Goal: Task Accomplishment & Management: Manage account settings

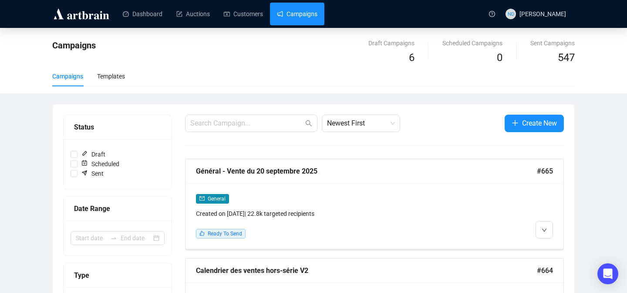
scroll to position [83, 0]
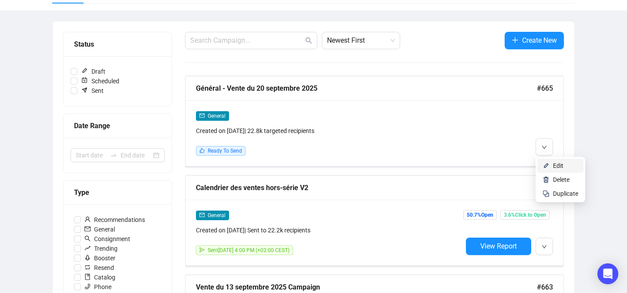
click at [543, 165] on img at bounding box center [546, 165] width 7 height 7
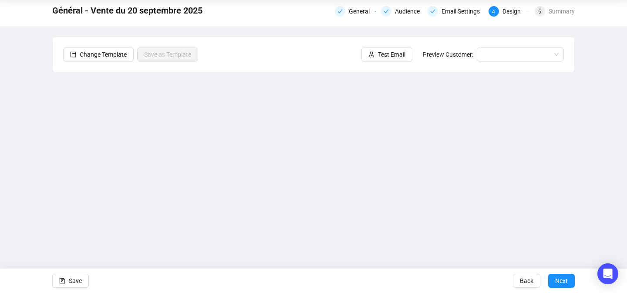
scroll to position [31, 0]
click at [455, 11] on div "Email Settings" at bounding box center [464, 11] width 44 height 10
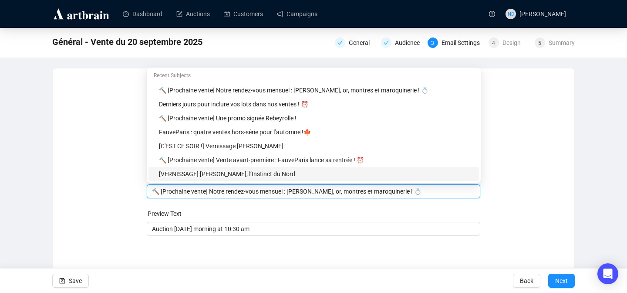
drag, startPoint x: 406, startPoint y: 173, endPoint x: 211, endPoint y: 195, distance: 196.4
click at [211, 195] on input "🔨 [Prochaine vente] Notre rendez-vous mensuel : [PERSON_NAME], or, montres et m…" at bounding box center [314, 191] width 324 height 10
click at [241, 198] on div "🔨 [Prochaine vente] Notre rendez-vous mensuel : [PERSON_NAME], or, montres et m…" at bounding box center [314, 191] width 334 height 14
click at [379, 190] on input "🔨 [Prochaine vente] Notre rendez-vous mensuel : [PERSON_NAME], or, montres et m…" at bounding box center [314, 191] width 324 height 10
drag, startPoint x: 410, startPoint y: 192, endPoint x: 226, endPoint y: 193, distance: 183.9
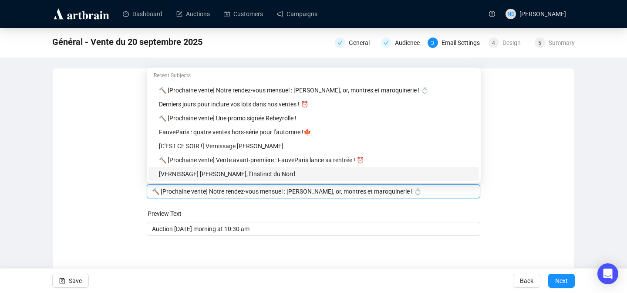
click at [226, 193] on input "🔨 [Prochaine vente] Notre rendez-vous mensuel : [PERSON_NAME], or, montres et m…" at bounding box center [314, 191] width 324 height 10
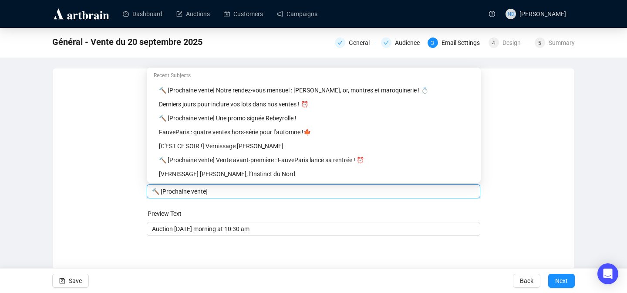
paste input "La tête dans la lune,"
click at [298, 202] on form "Sender Email [EMAIL_ADDRESS][DOMAIN_NAME] Sender Name FauveParis Subject Merge …" at bounding box center [314, 157] width 334 height 157
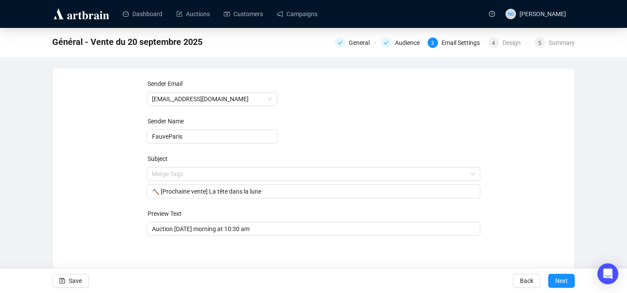
click at [298, 202] on form "Sender Email [EMAIL_ADDRESS][DOMAIN_NAME] Sender Name FauveParis Subject Merge …" at bounding box center [314, 157] width 334 height 157
click at [281, 190] on input "🔨 [Prochaine vente] La tête dans la lune" at bounding box center [314, 191] width 324 height 10
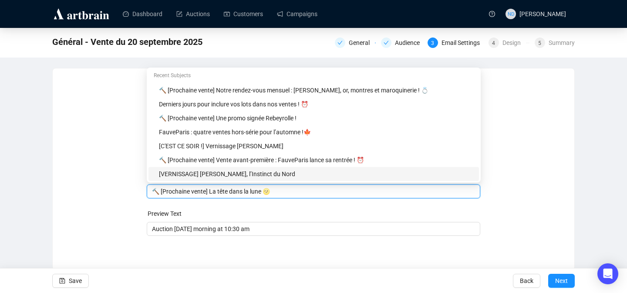
click at [264, 191] on input "🔨 [Prochaine vente] La tête dans la lune 🌝" at bounding box center [314, 191] width 324 height 10
click at [266, 194] on input "🔨 [Prochaine vente] La tête dans la lune 🌝" at bounding box center [314, 191] width 324 height 10
type input "🔨 [Prochaine vente] La tête dans la lune 🌝"
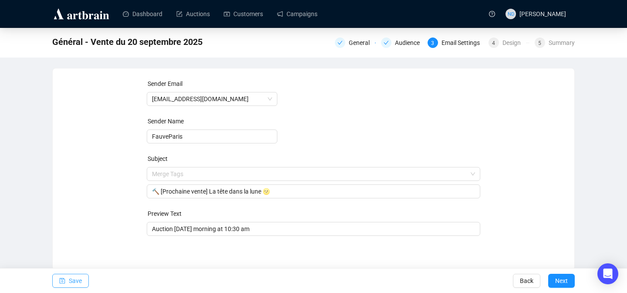
click at [65, 281] on icon "save" at bounding box center [62, 281] width 6 height 6
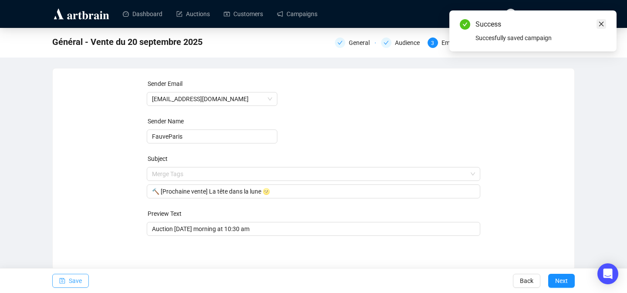
click at [602, 23] on icon "close" at bounding box center [601, 24] width 5 height 5
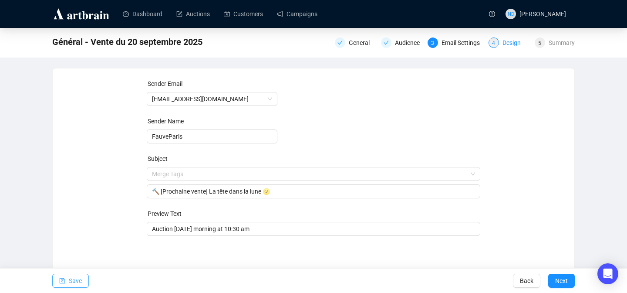
click at [505, 44] on div "Design" at bounding box center [515, 42] width 24 height 10
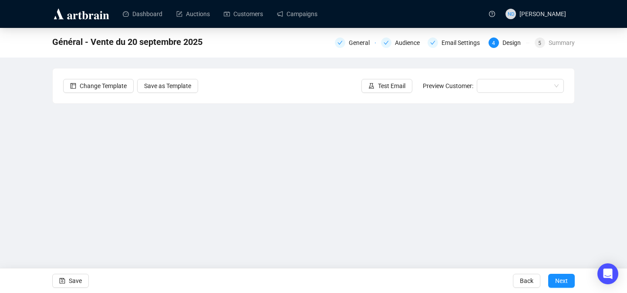
scroll to position [29, 0]
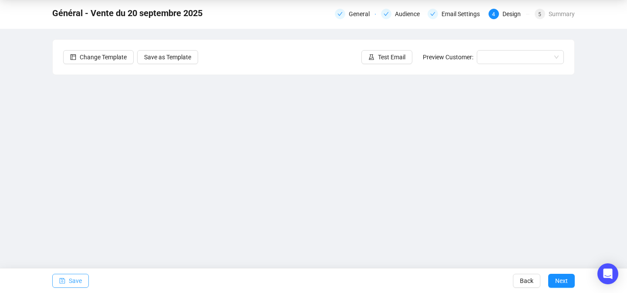
click at [72, 281] on span "Save" at bounding box center [75, 280] width 13 height 24
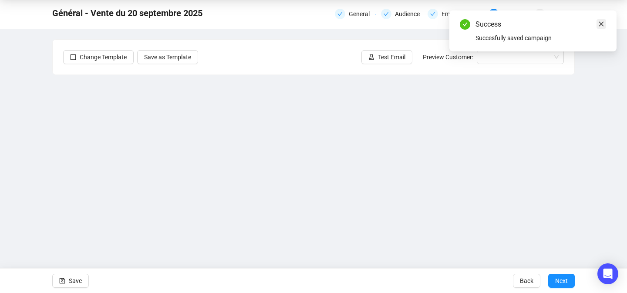
click at [601, 21] on icon "close" at bounding box center [602, 24] width 6 height 6
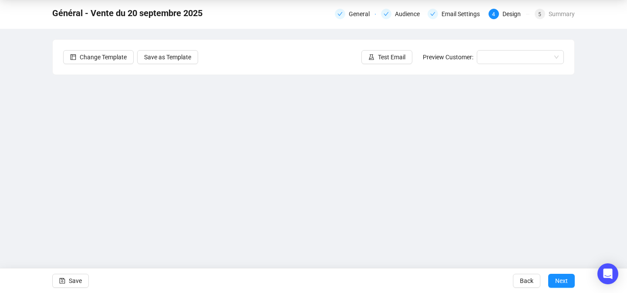
scroll to position [0, 0]
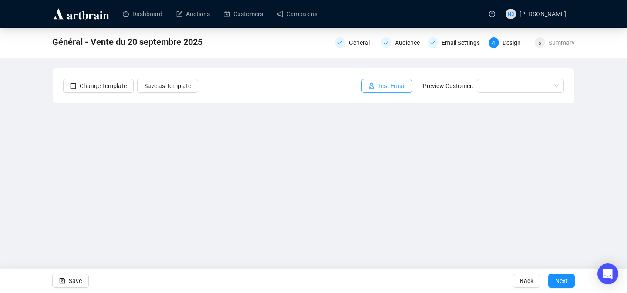
click at [369, 90] on span "button" at bounding box center [372, 86] width 6 height 10
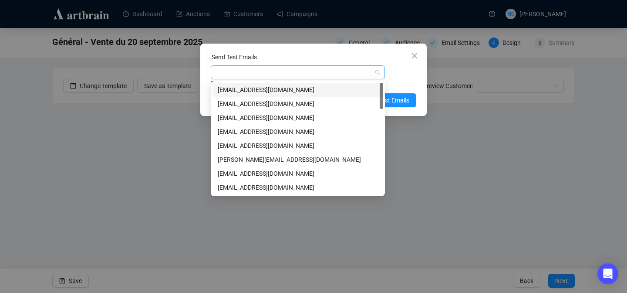
click at [348, 75] on div at bounding box center [294, 72] width 162 height 12
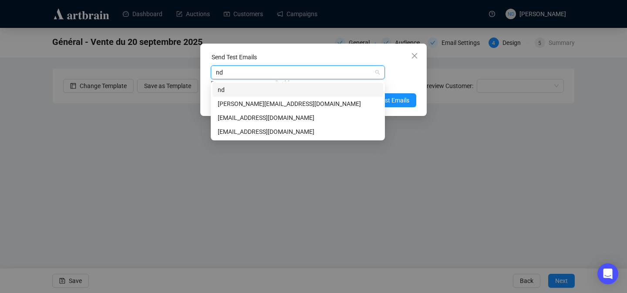
type input "nda"
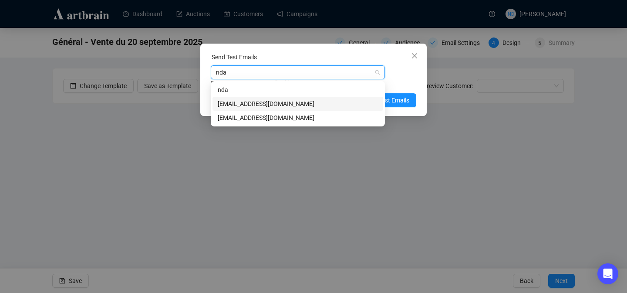
click at [264, 105] on div "[EMAIL_ADDRESS][DOMAIN_NAME]" at bounding box center [298, 104] width 160 height 10
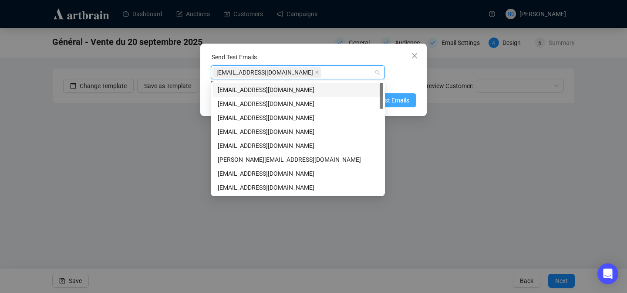
click at [400, 103] on span "Send Test Emails" at bounding box center [386, 100] width 45 height 10
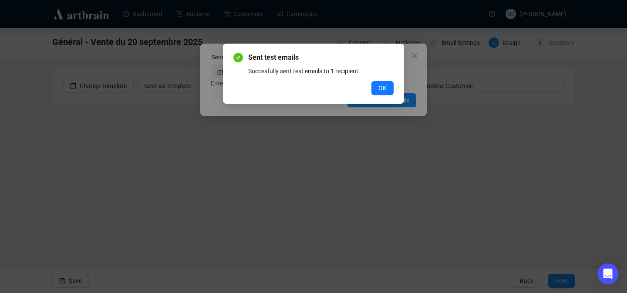
click at [383, 81] on div "Sent test emails Succesfully sent test emails to 1 recipient. OK" at bounding box center [314, 73] width 160 height 43
click at [381, 90] on span "OK" at bounding box center [383, 88] width 8 height 10
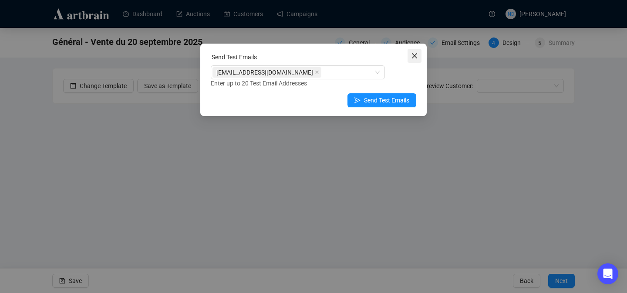
click at [413, 54] on icon "close" at bounding box center [414, 55] width 7 height 7
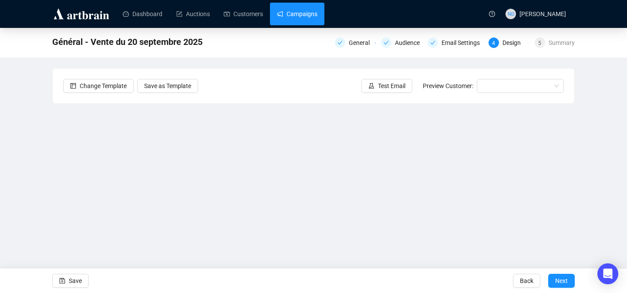
click at [303, 12] on link "Campaigns" at bounding box center [297, 14] width 41 height 23
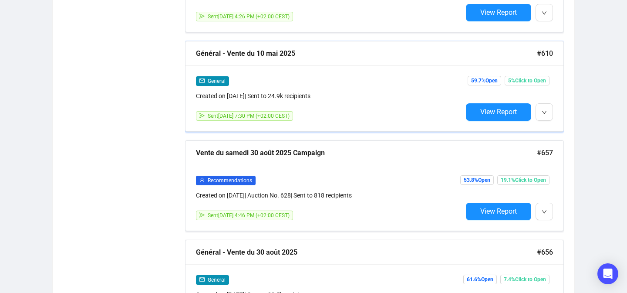
scroll to position [3992, 0]
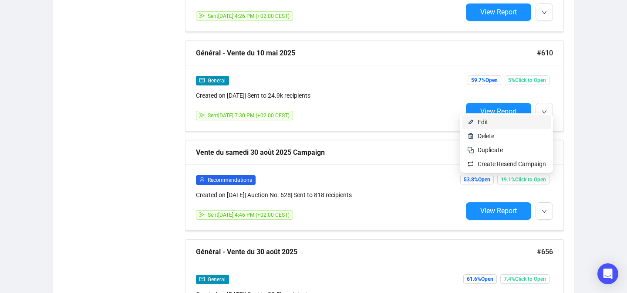
click at [533, 118] on span "Edit" at bounding box center [512, 122] width 68 height 10
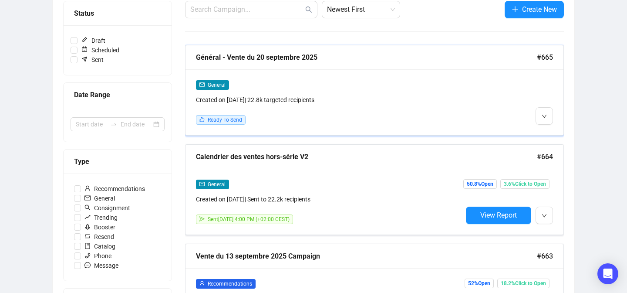
scroll to position [122, 0]
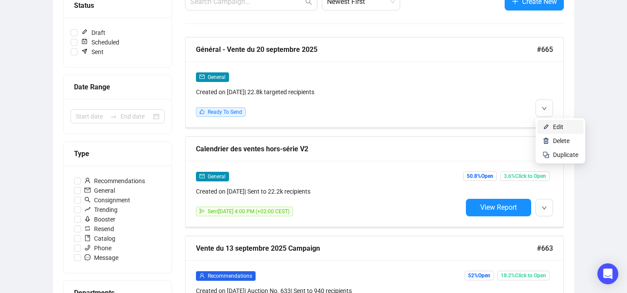
click at [549, 125] on img at bounding box center [546, 126] width 7 height 7
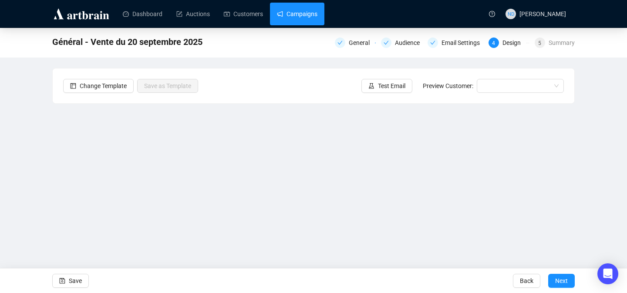
click at [315, 21] on link "Campaigns" at bounding box center [297, 14] width 41 height 23
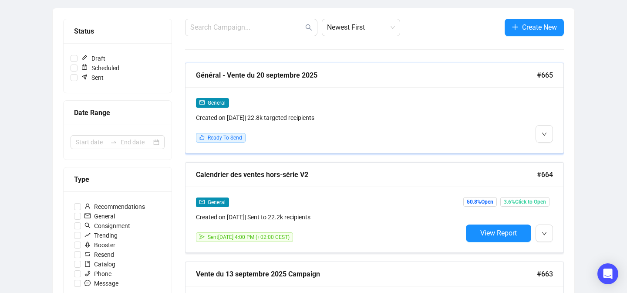
scroll to position [95, 0]
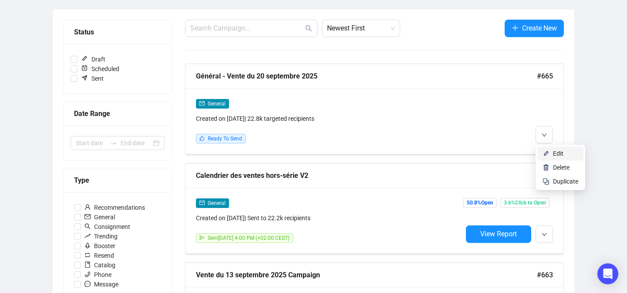
click at [546, 156] on img at bounding box center [546, 153] width 7 height 7
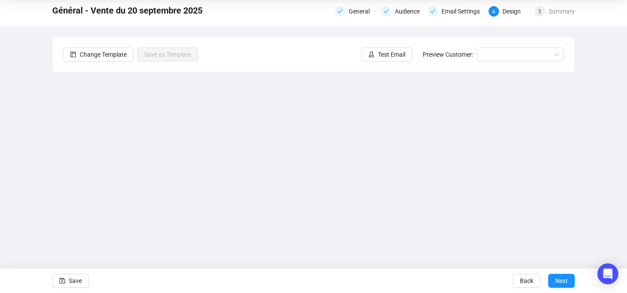
scroll to position [31, 0]
click at [76, 276] on span "Save" at bounding box center [75, 280] width 13 height 24
click at [74, 281] on span "Save" at bounding box center [75, 280] width 13 height 24
click at [62, 282] on icon "save" at bounding box center [62, 281] width 6 height 6
